Goal: Information Seeking & Learning: Learn about a topic

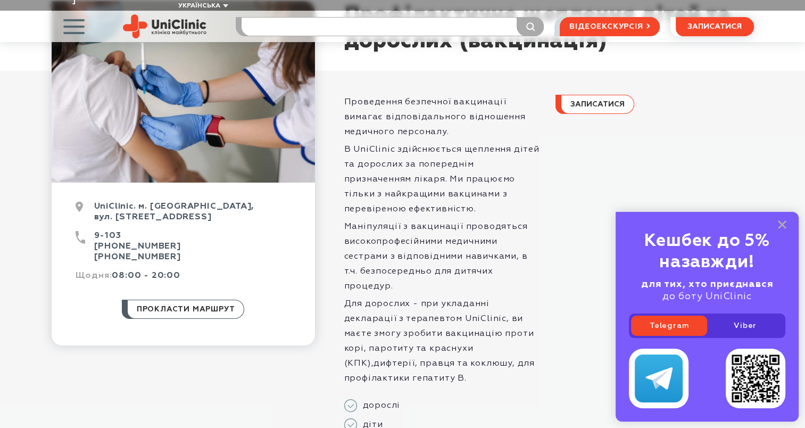
scroll to position [106, 0]
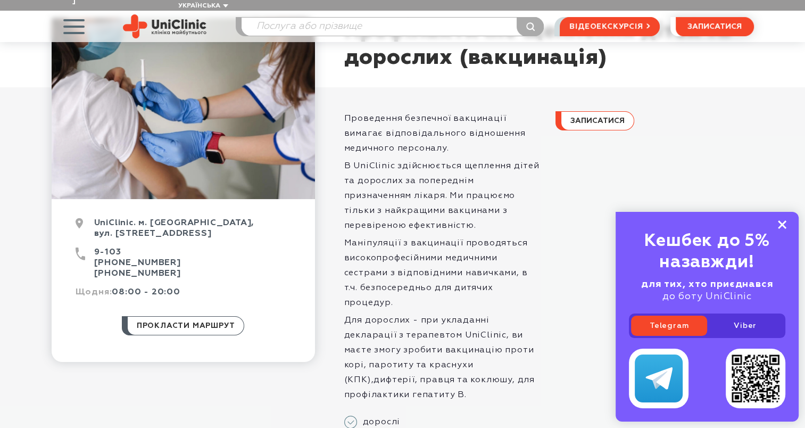
click at [779, 226] on icon at bounding box center [782, 224] width 9 height 9
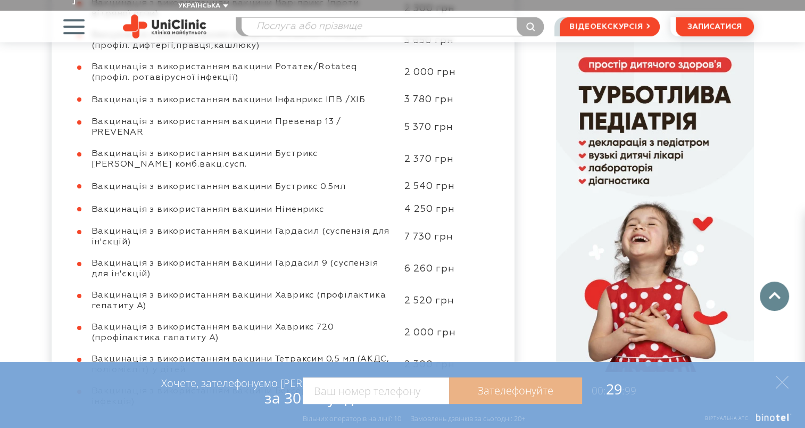
scroll to position [692, 0]
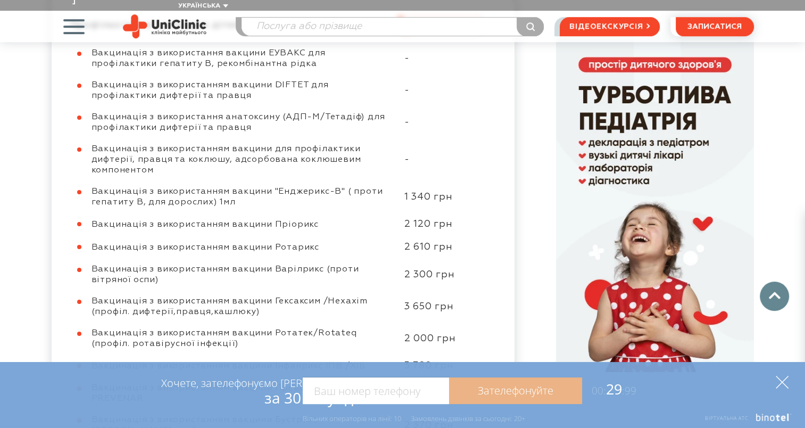
click at [783, 386] on icon at bounding box center [782, 382] width 13 height 13
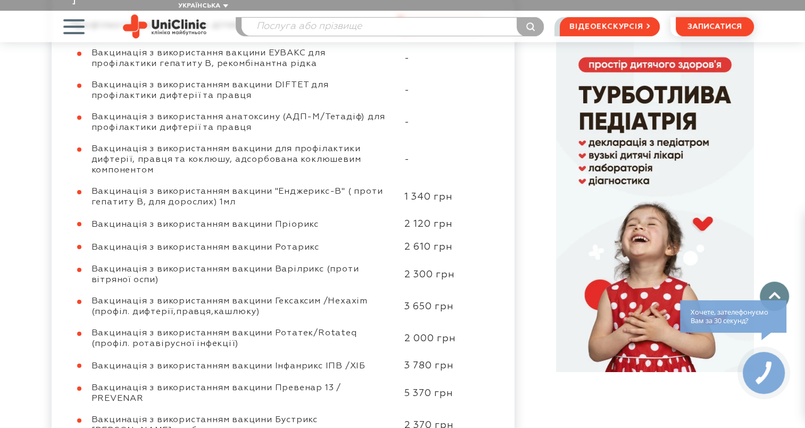
drag, startPoint x: 110, startPoint y: 226, endPoint x: 95, endPoint y: 211, distance: 21.1
click at [95, 265] on span "Вакцинація з використанням вакцини Варілрикс (проти вітряної оспи)" at bounding box center [226, 274] width 268 height 19
click at [326, 265] on span "Вакцинація з використанням вакцини Варілрикс (проти вітряної оспи)" at bounding box center [226, 274] width 268 height 19
drag, startPoint x: 130, startPoint y: 225, endPoint x: 81, endPoint y: 207, distance: 52.0
click at [81, 207] on div "Вакцинація з використання вакцини ЕУВАКС для профілактики гепатиту В, рекомбіна…" at bounding box center [277, 360] width 415 height 625
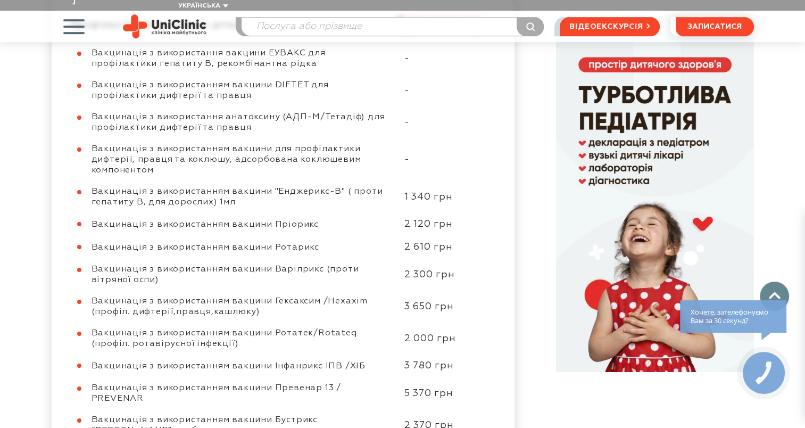
click at [374, 296] on div "Вакцинація з використанням вакцини Гексаксим /Hexaxim (профіл. дифтерії,правця,…" at bounding box center [243, 306] width 302 height 21
drag, startPoint x: 270, startPoint y: 214, endPoint x: 318, endPoint y: 216, distance: 47.9
click at [318, 265] on span "Вакцинація з використанням вакцини Варілрикс (проти вітряної оспи)" at bounding box center [226, 274] width 268 height 19
drag, startPoint x: 318, startPoint y: 216, endPoint x: 304, endPoint y: 213, distance: 14.2
copy span "Варілрикс"
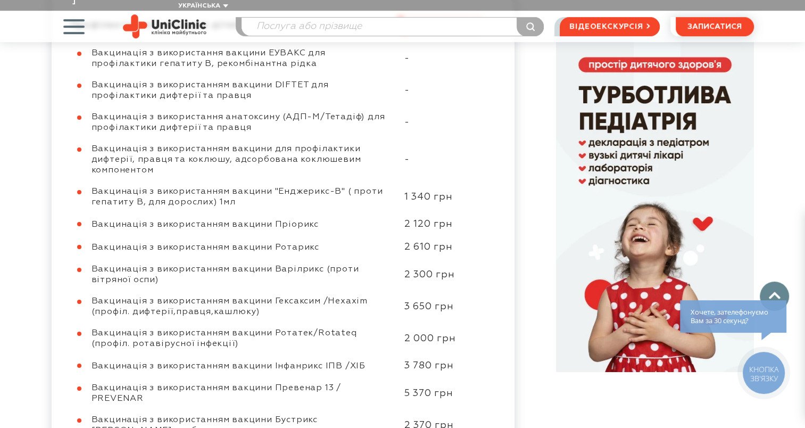
drag, startPoint x: 120, startPoint y: 224, endPoint x: 90, endPoint y: 216, distance: 30.8
click at [90, 264] on div "Вакцинація з використанням вакцини Варілрикс (проти вітряної оспи) 2 300 грн" at bounding box center [277, 274] width 415 height 21
drag, startPoint x: 90, startPoint y: 216, endPoint x: 130, endPoint y: 230, distance: 42.2
click at [130, 230] on div "Вакцинація з використання вакцини ЕУВАКС для профілактики гепатиту В, рекомбіна…" at bounding box center [277, 360] width 415 height 625
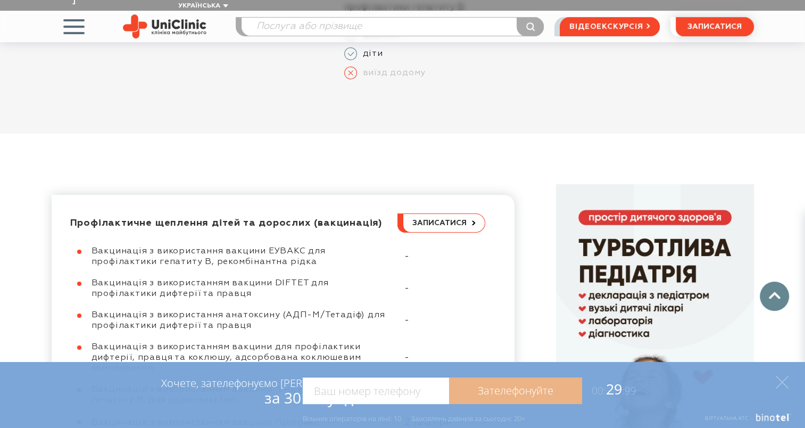
scroll to position [479, 0]
